Goal: Transaction & Acquisition: Purchase product/service

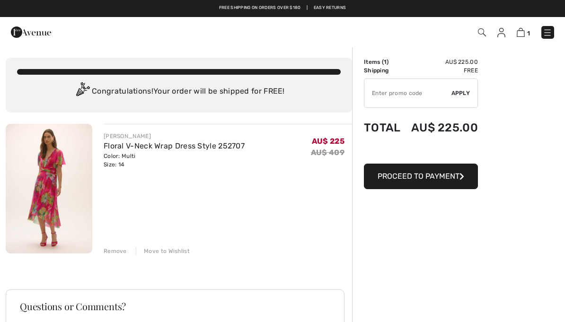
click at [404, 183] on button "Proceed to Payment" at bounding box center [421, 177] width 114 height 26
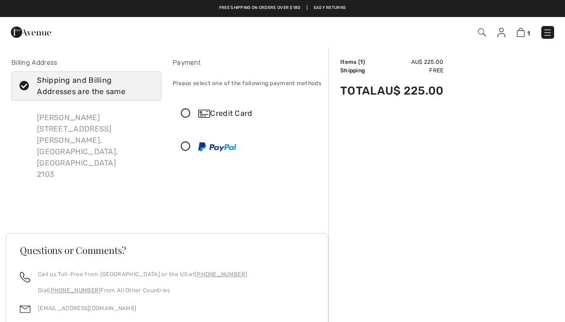
click at [215, 118] on div "Credit Card" at bounding box center [257, 113] width 118 height 11
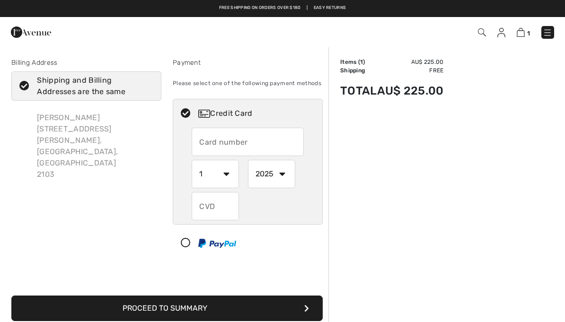
click at [273, 145] on input "text" at bounding box center [248, 142] width 112 height 28
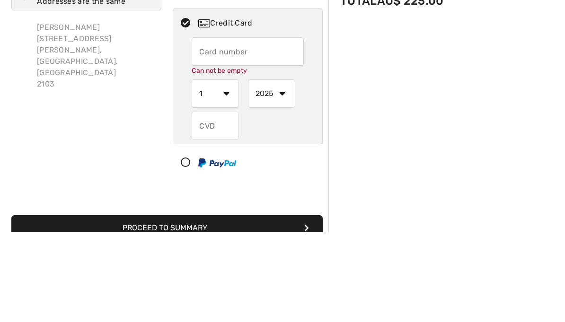
click at [275, 128] on input "text" at bounding box center [248, 142] width 112 height 28
type input "5163103013949643"
click at [231, 170] on select "1 2 3 4 5 6 7 8 9 10 11 12" at bounding box center [215, 184] width 47 height 28
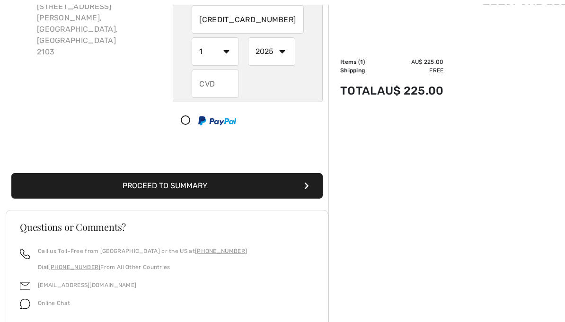
select select "7"
click at [282, 49] on select "2025 2026 2027 2028 2029 2030 2031 2032 2033 2034 2035" at bounding box center [271, 51] width 47 height 28
select select "2029"
click at [229, 79] on input "text" at bounding box center [215, 84] width 47 height 28
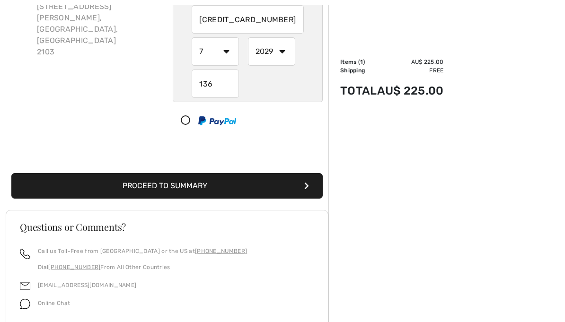
type input "136"
click at [289, 183] on button "Proceed to Summary" at bounding box center [166, 187] width 311 height 26
click at [301, 184] on button "Proceed to Summary" at bounding box center [166, 187] width 311 height 26
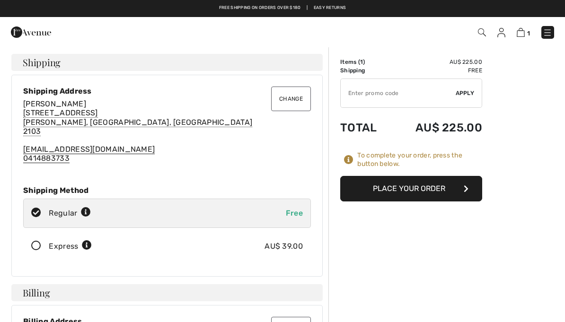
click at [425, 196] on button "Place Your Order" at bounding box center [411, 189] width 142 height 26
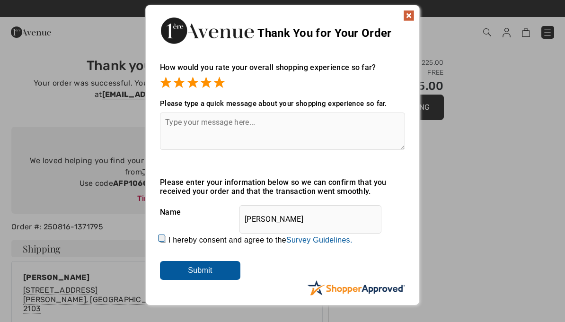
click at [280, 130] on textarea at bounding box center [282, 131] width 245 height 37
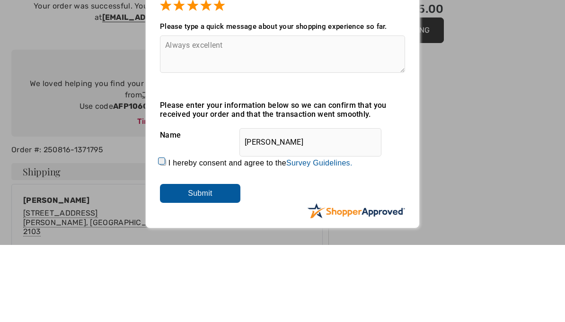
scroll to position [77, 0]
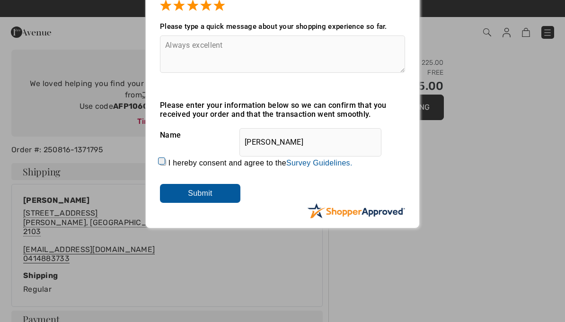
type textarea "Always excellent"
click at [215, 199] on input "Submit" at bounding box center [200, 193] width 80 height 19
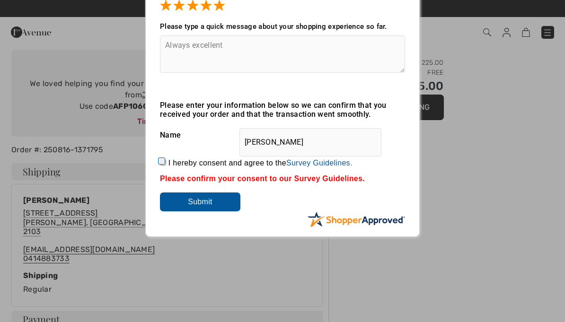
click at [173, 162] on label "I hereby consent and agree to the By submitting a review, you grant permission …" at bounding box center [260, 163] width 184 height 9
click at [166, 162] on input "I hereby consent and agree to the By submitting a review, you grant permission …" at bounding box center [163, 162] width 6 height 6
checkbox input "true"
click at [214, 201] on input "Submit" at bounding box center [200, 201] width 80 height 19
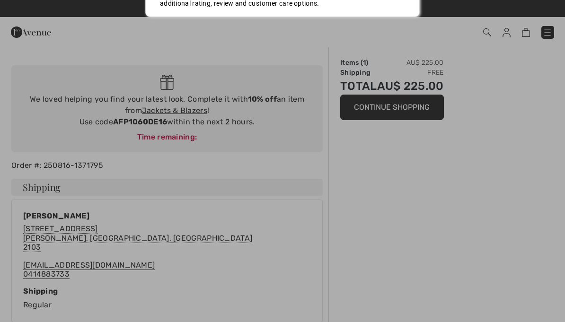
scroll to position [0, 0]
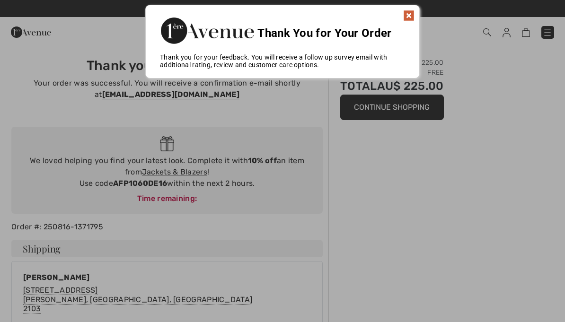
click at [409, 15] on img at bounding box center [408, 15] width 11 height 11
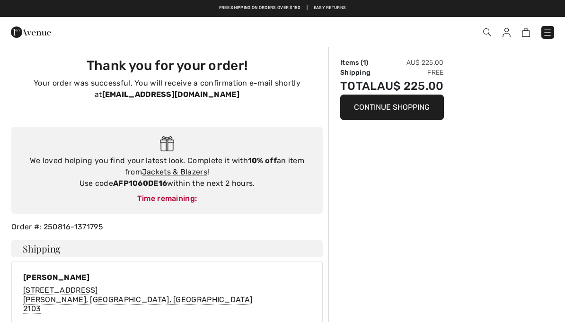
click at [145, 179] on strong "AFP1060DE16" at bounding box center [140, 183] width 54 height 9
click at [153, 183] on strong "AFP1060DE16" at bounding box center [140, 183] width 54 height 9
click at [180, 194] on div "Time remaining:" at bounding box center [167, 198] width 292 height 11
click at [175, 169] on link "Jackets & Blazers" at bounding box center [174, 171] width 65 height 9
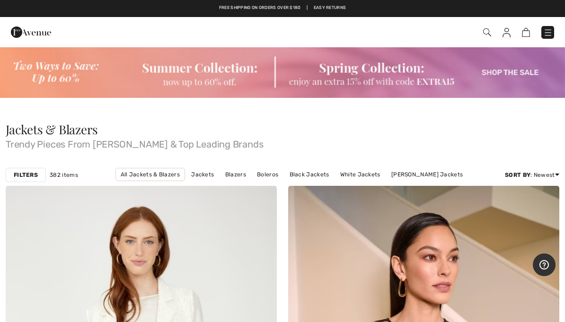
click at [32, 175] on strong "Filters" at bounding box center [26, 175] width 24 height 9
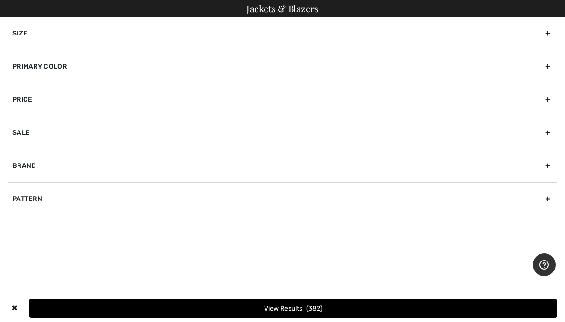
click at [107, 168] on div "Brand" at bounding box center [283, 165] width 550 height 33
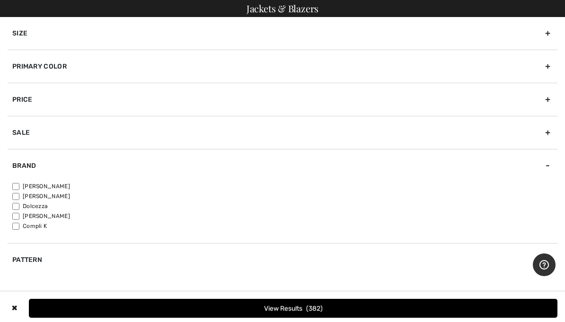
click at [27, 185] on label "[PERSON_NAME]" at bounding box center [284, 186] width 545 height 9
click at [19, 185] on input"] "[PERSON_NAME]" at bounding box center [15, 186] width 7 height 7
checkbox input"] "true"
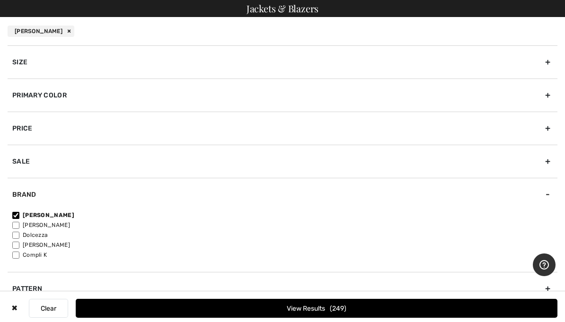
click at [172, 57] on div "Size" at bounding box center [283, 61] width 550 height 33
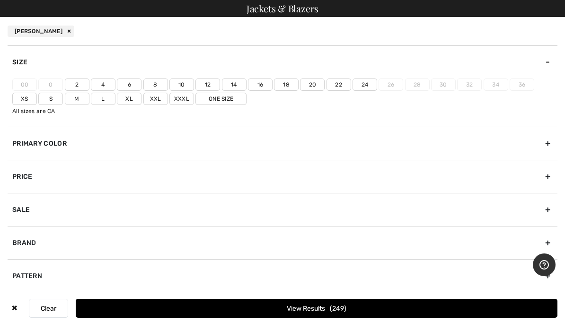
click at [239, 83] on label "14" at bounding box center [234, 85] width 25 height 12
click at [0, 0] on input"] "14" at bounding box center [0, 0] width 0 height 0
click at [285, 308] on button "View Results 104" at bounding box center [316, 308] width 481 height 19
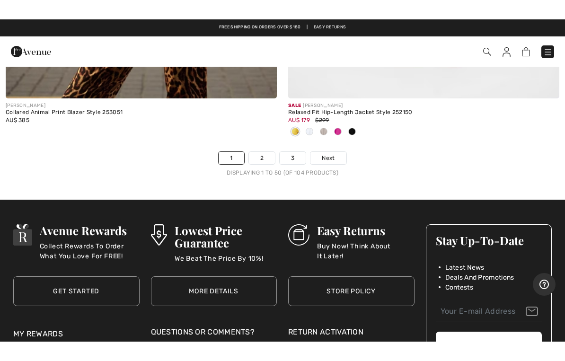
scroll to position [11591, 0]
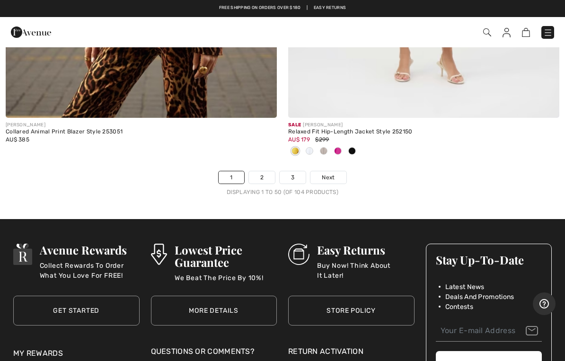
click at [332, 173] on span "Next" at bounding box center [328, 177] width 13 height 9
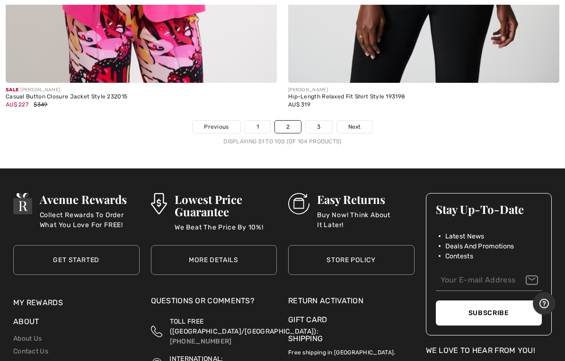
scroll to position [11783, 0]
click at [361, 121] on link "Next" at bounding box center [354, 127] width 35 height 12
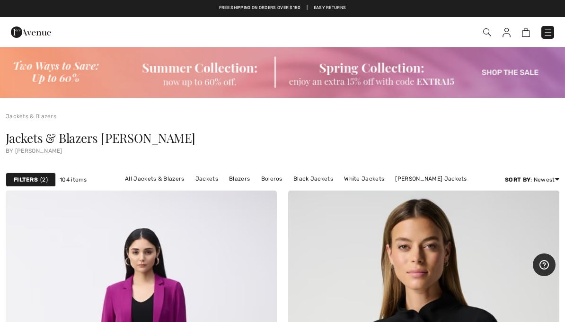
click at [41, 177] on span "2" at bounding box center [44, 179] width 8 height 9
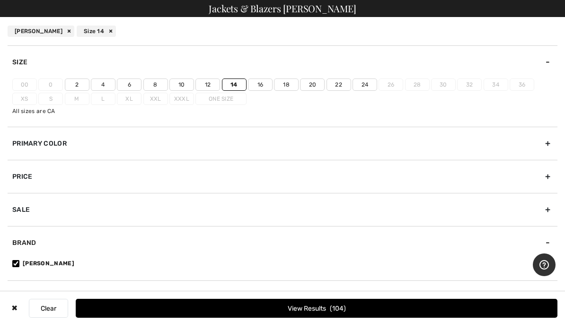
click at [84, 248] on div "Brand" at bounding box center [283, 242] width 550 height 33
click at [133, 143] on div "Primary Color" at bounding box center [283, 143] width 550 height 33
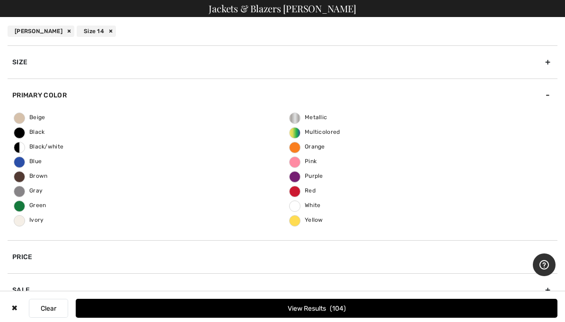
click at [19, 165] on label "Blue" at bounding box center [19, 162] width 11 height 11
click at [0, 0] on input "Blue" at bounding box center [0, 0] width 0 height 0
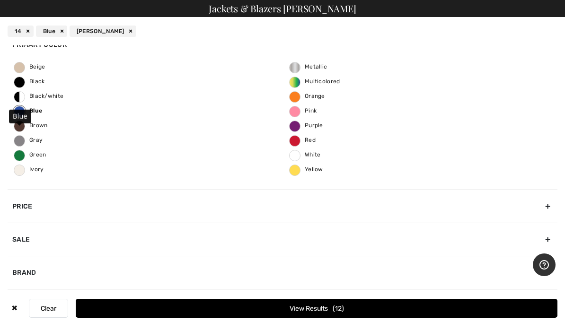
scroll to position [51, 0]
click at [70, 235] on div "Sale" at bounding box center [283, 239] width 550 height 33
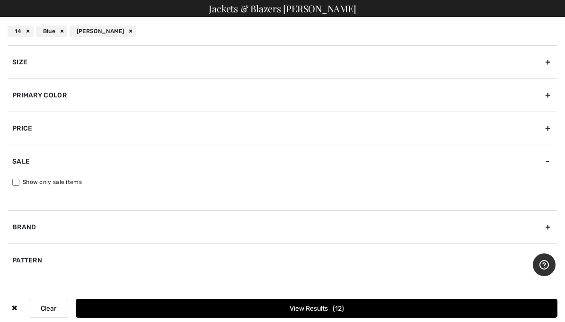
scroll to position [0, 0]
click at [298, 301] on button "View Results 12" at bounding box center [316, 308] width 481 height 19
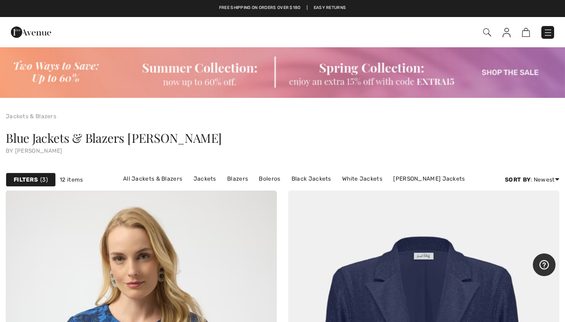
click at [272, 180] on link "Boleros" at bounding box center [269, 179] width 31 height 12
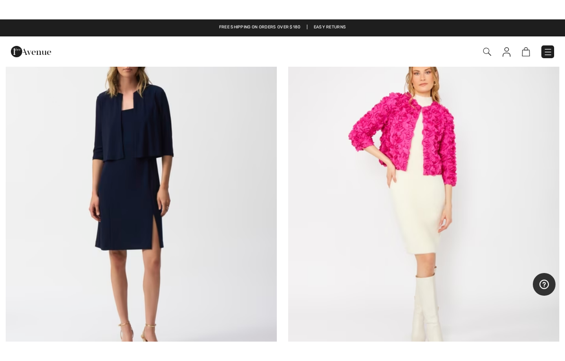
scroll to position [1962, 0]
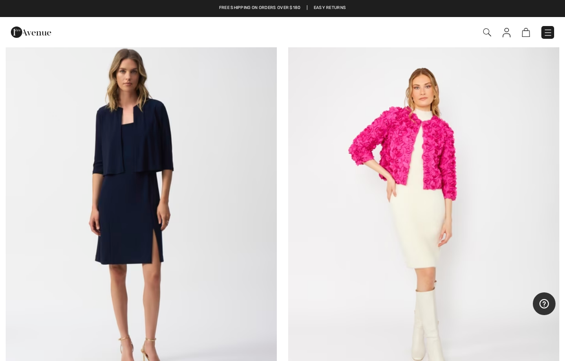
click at [155, 146] on img at bounding box center [141, 213] width 271 height 407
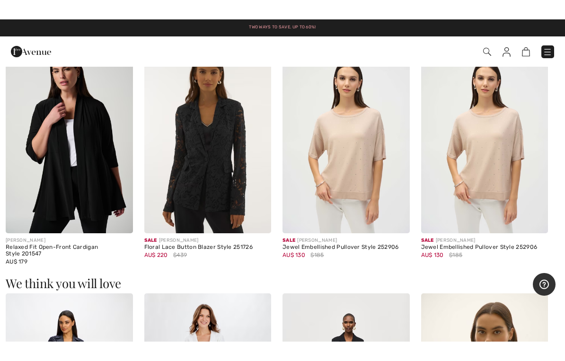
scroll to position [845, 0]
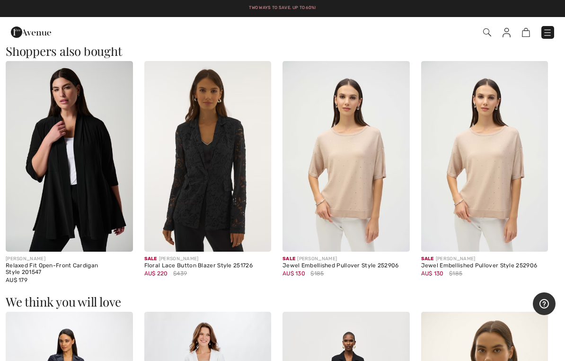
click at [237, 195] on img at bounding box center [207, 156] width 127 height 191
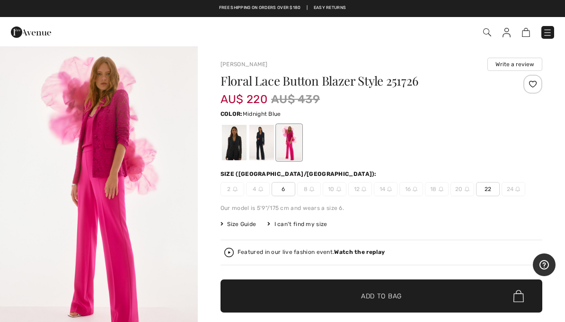
click at [262, 144] on div at bounding box center [261, 142] width 25 height 35
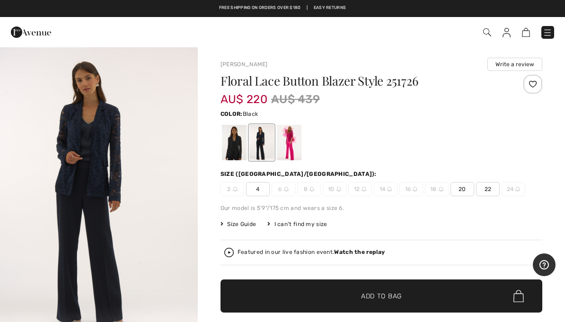
click at [234, 143] on div at bounding box center [234, 142] width 25 height 35
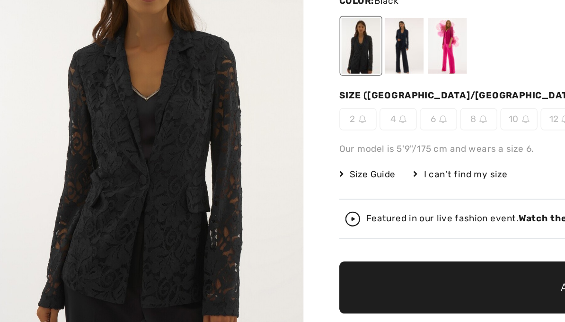
scroll to position [23, 0]
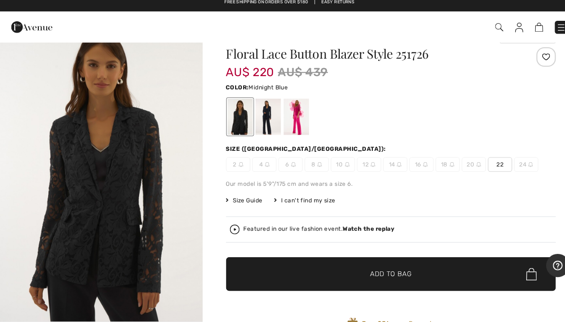
click at [267, 117] on div at bounding box center [261, 119] width 25 height 35
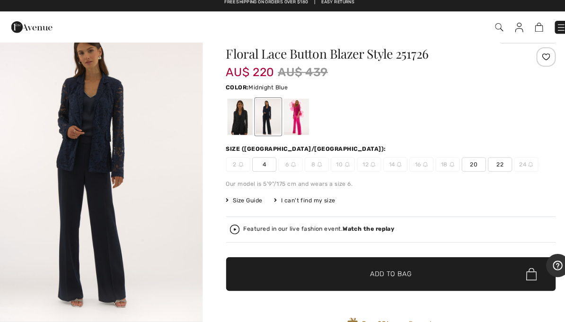
scroll to position [0, 0]
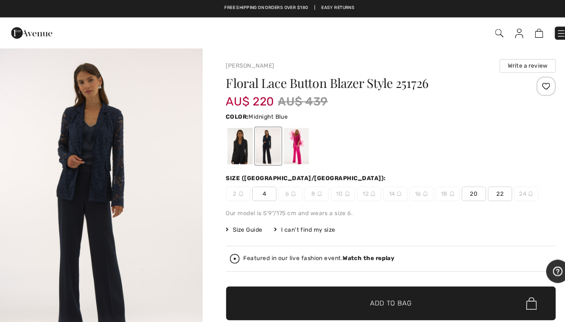
click at [490, 35] on img at bounding box center [487, 32] width 8 height 8
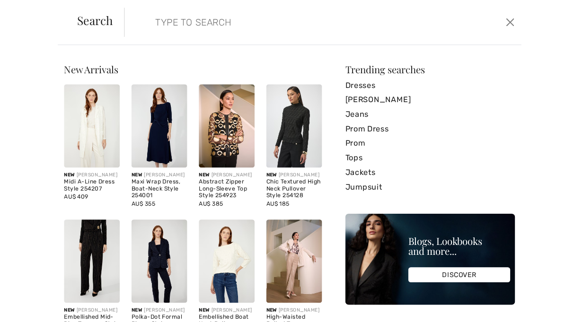
click at [402, 34] on input "search" at bounding box center [274, 22] width 260 height 28
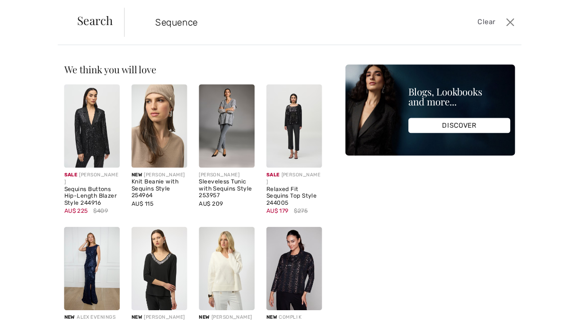
type input "Sequence"
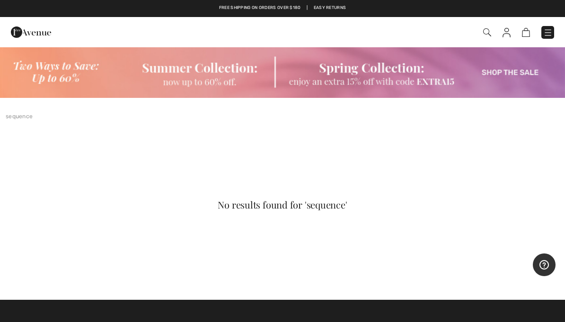
click at [527, 34] on img at bounding box center [526, 32] width 8 height 9
click at [529, 30] on img at bounding box center [526, 32] width 8 height 9
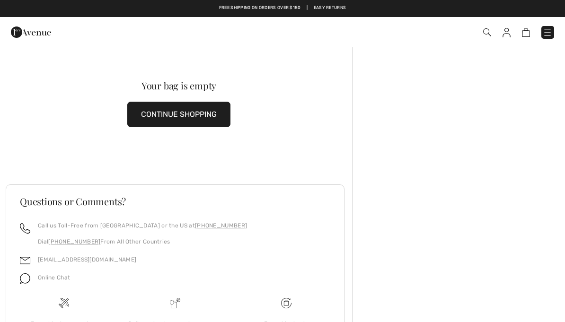
click at [208, 118] on button "CONTINUE SHOPPING" at bounding box center [178, 115] width 103 height 26
click at [186, 113] on button "CONTINUE SHOPPING" at bounding box center [178, 115] width 103 height 26
click at [189, 114] on button "CONTINUE SHOPPING" at bounding box center [178, 115] width 103 height 26
click at [200, 115] on button "CONTINUE SHOPPING" at bounding box center [178, 115] width 103 height 26
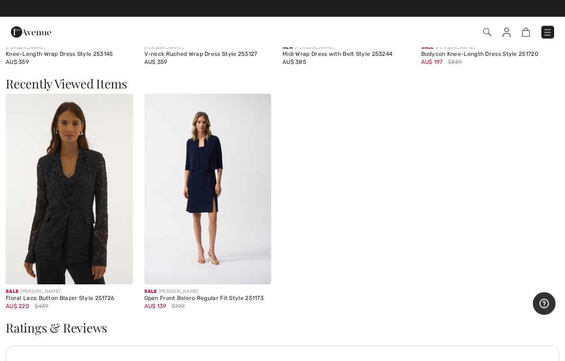
scroll to position [1013, 0]
click at [87, 232] on img at bounding box center [69, 189] width 127 height 191
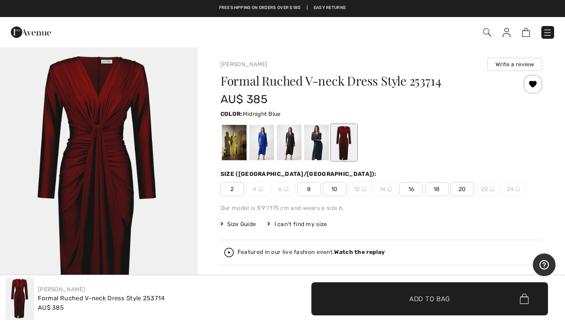
click at [318, 143] on div at bounding box center [316, 142] width 25 height 35
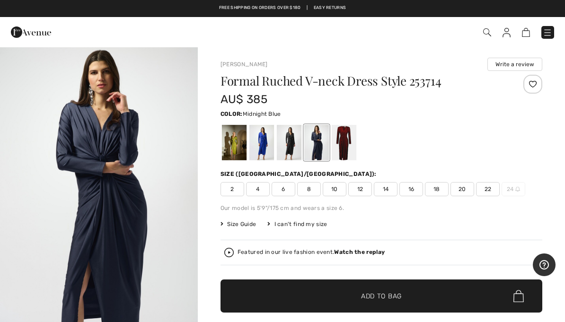
click at [291, 142] on div at bounding box center [289, 142] width 25 height 35
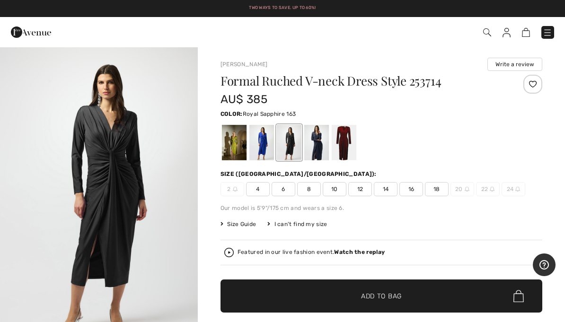
click at [261, 145] on div at bounding box center [261, 142] width 25 height 35
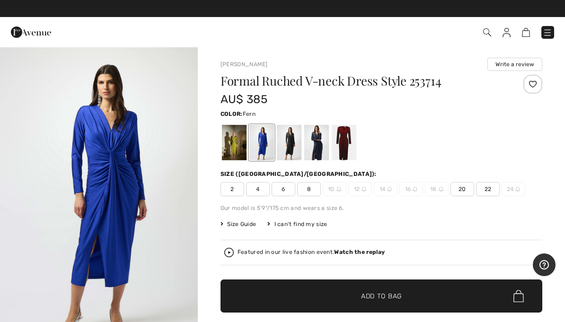
click at [236, 149] on div at bounding box center [234, 142] width 25 height 35
